Goal: Information Seeking & Learning: Learn about a topic

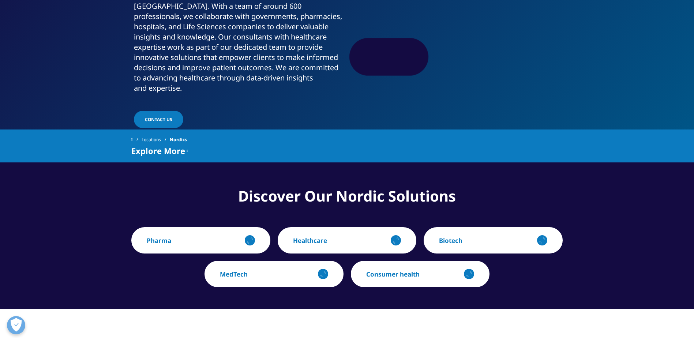
scroll to position [183, 0]
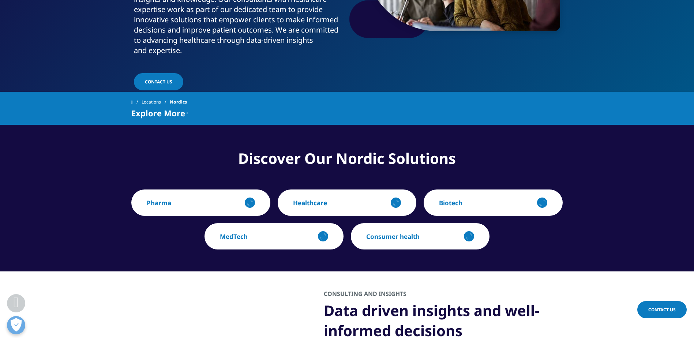
click at [409, 232] on p "Consumer health" at bounding box center [392, 236] width 53 height 8
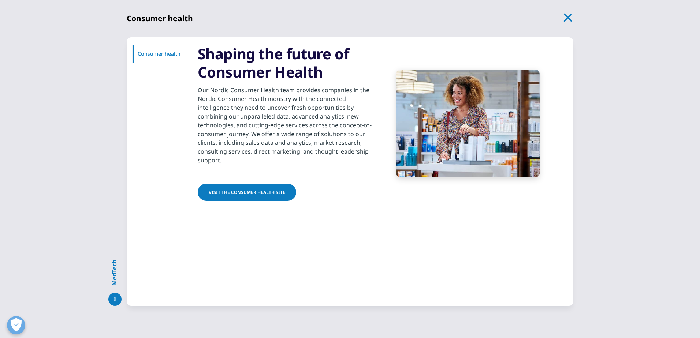
click at [254, 191] on span "Visit the Consumer Health site" at bounding box center [247, 192] width 76 height 6
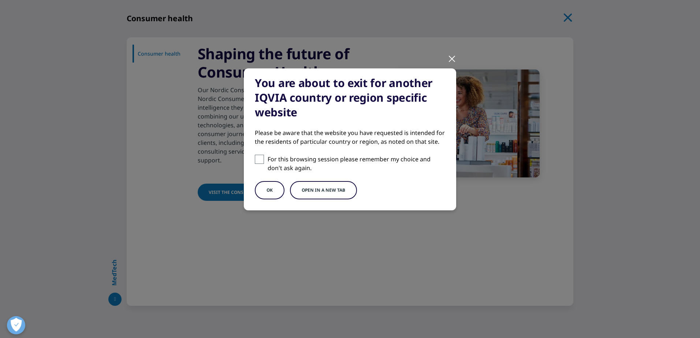
click at [269, 190] on button "OK" at bounding box center [270, 190] width 30 height 18
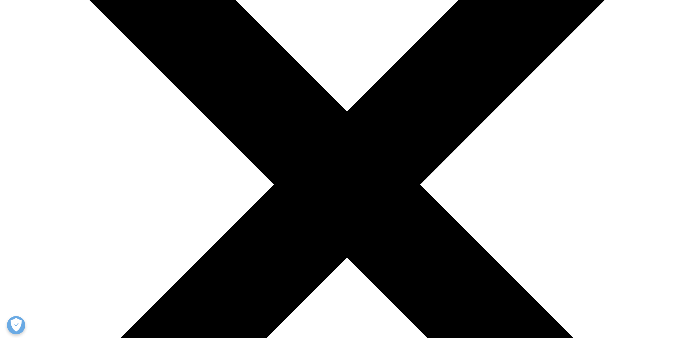
scroll to position [183, 0]
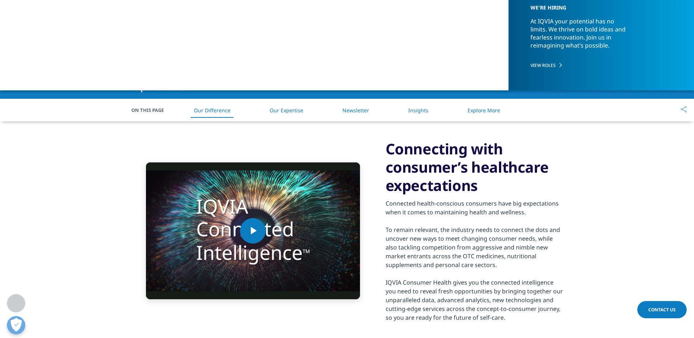
click at [286, 109] on link "Our Expertise" at bounding box center [287, 110] width 34 height 7
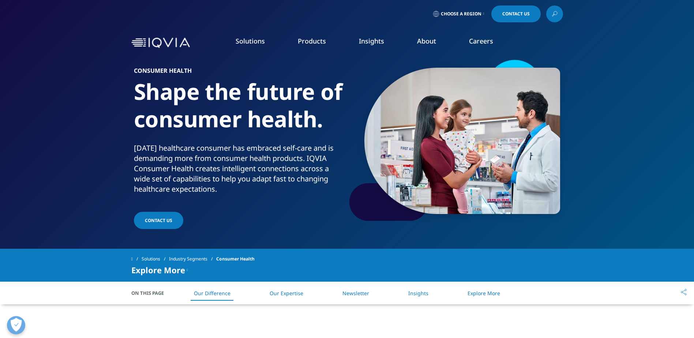
click at [379, 126] on link "Industry Analyst Reports" at bounding box center [446, 126] width 166 height 8
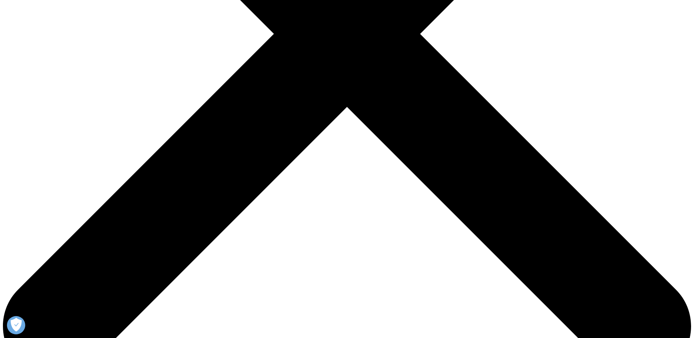
scroll to position [289, 0]
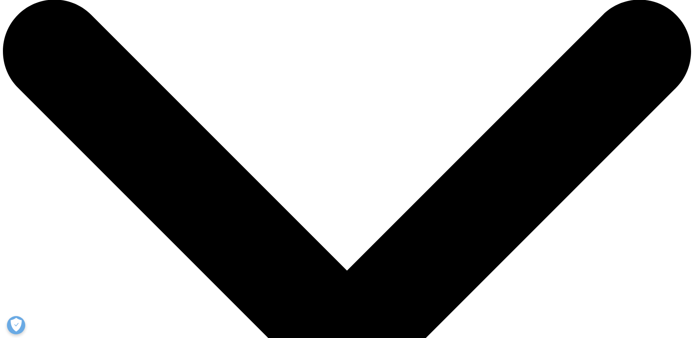
scroll to position [0, 0]
